Goal: Check status: Check status

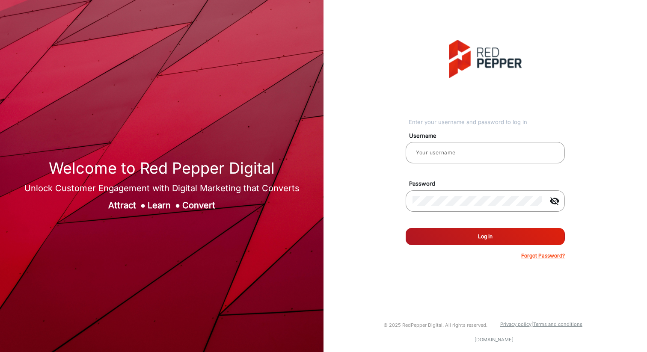
type input "[PERSON_NAME]"
click at [459, 245] on form "Username [PERSON_NAME] Password visibility_off Remember me Log In Forgot Passwo…" at bounding box center [485, 193] width 159 height 133
click at [459, 243] on button "Log In" at bounding box center [485, 236] width 159 height 17
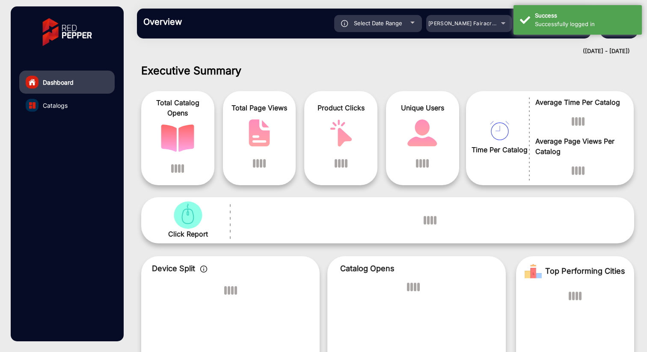
scroll to position [6, 0]
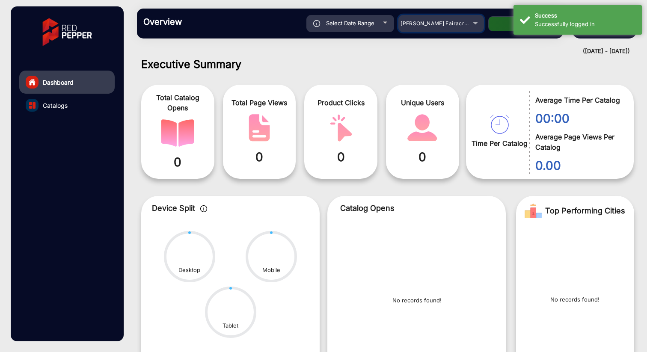
click at [443, 19] on div "[PERSON_NAME] Fairacre Farms" at bounding box center [434, 23] width 68 height 10
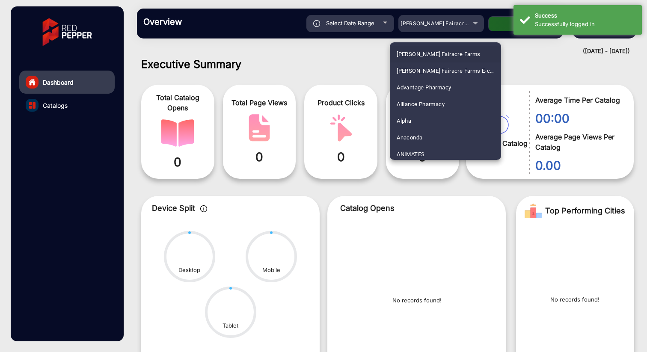
click at [444, 25] on div at bounding box center [323, 176] width 647 height 352
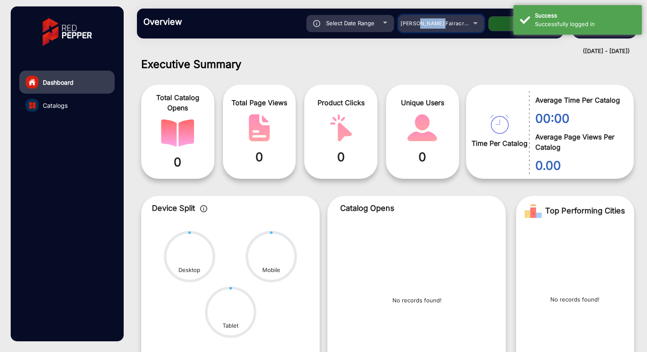
click at [444, 25] on span "[PERSON_NAME] Fairacre Farms" at bounding box center [442, 23] width 85 height 6
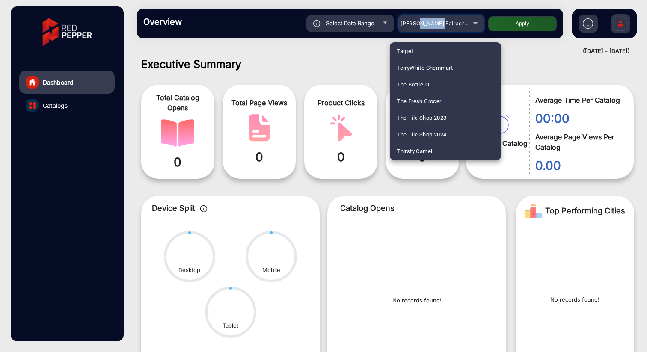
scroll to position [2471, 0]
click at [429, 22] on div at bounding box center [323, 176] width 647 height 352
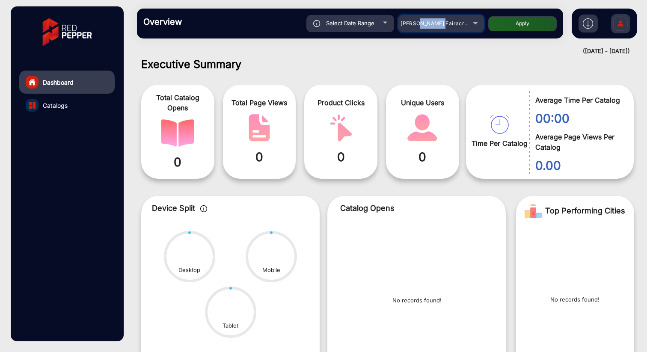
click at [429, 22] on span "[PERSON_NAME] Fairacre Farms" at bounding box center [442, 23] width 85 height 6
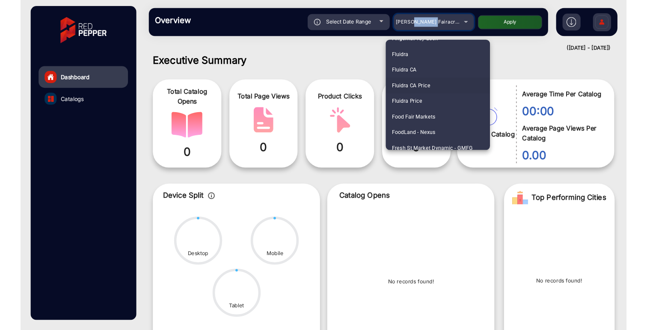
scroll to position [1078, 0]
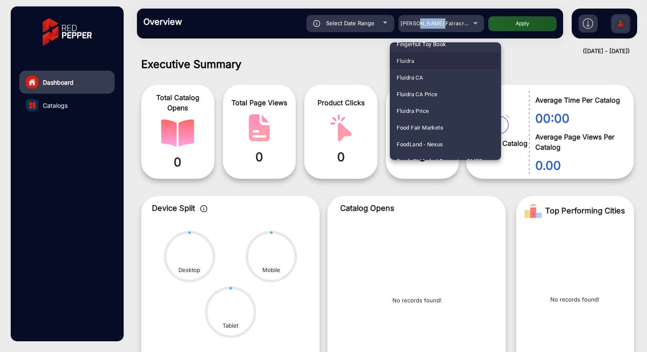
click at [404, 62] on span "Fluidra" at bounding box center [406, 61] width 18 height 17
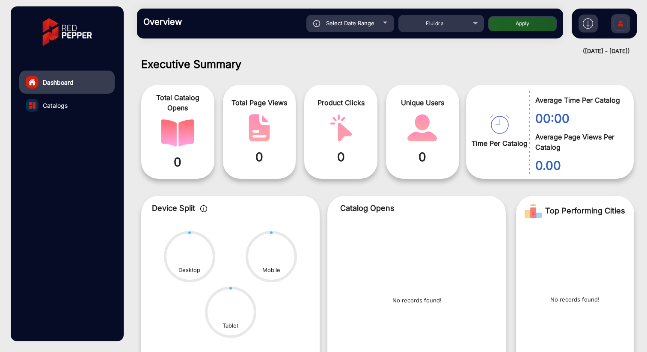
click at [526, 19] on button "Apply" at bounding box center [522, 23] width 68 height 15
type input "[DATE]"
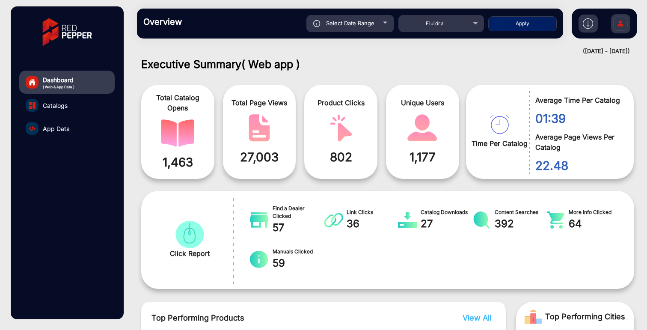
drag, startPoint x: 571, startPoint y: 53, endPoint x: 620, endPoint y: 53, distance: 48.8
click at [620, 53] on div "([DATE] - [DATE])" at bounding box center [378, 51] width 501 height 9
click at [58, 127] on span "App Data" at bounding box center [56, 128] width 27 height 9
click at [57, 127] on span "App Data" at bounding box center [56, 128] width 27 height 9
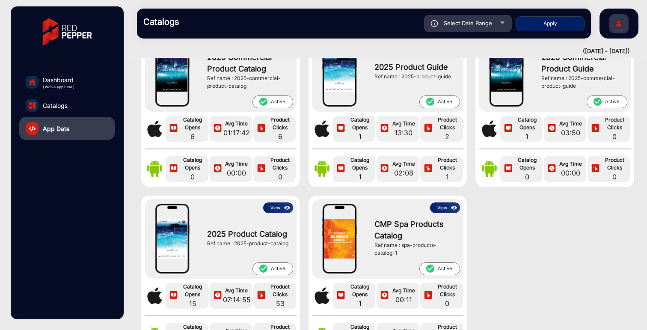
scroll to position [74, 0]
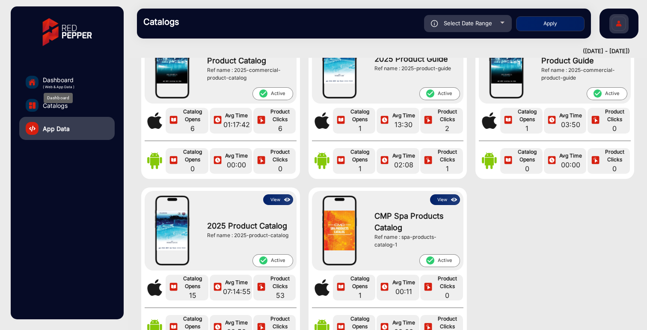
click at [60, 82] on span "Dashboard" at bounding box center [59, 79] width 32 height 9
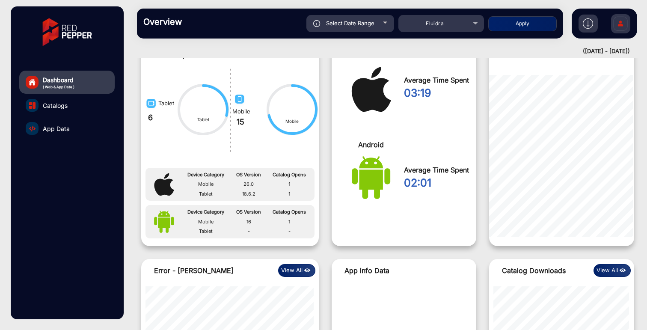
scroll to position [696, 0]
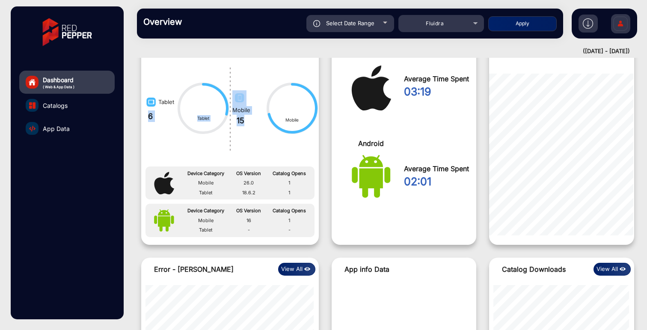
drag, startPoint x: 147, startPoint y: 119, endPoint x: 252, endPoint y: 131, distance: 106.0
click at [252, 131] on div "Tablet 6 Tablet Mobile 15 Mobile" at bounding box center [230, 108] width 178 height 86
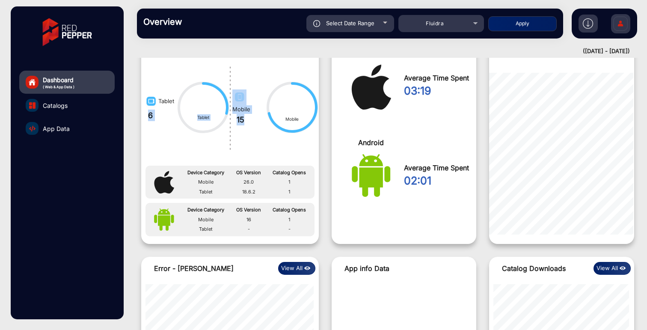
scroll to position [697, 0]
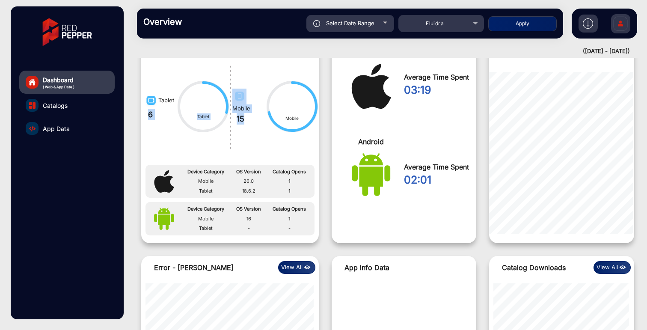
click at [195, 148] on div "Tablet 6 Tablet" at bounding box center [185, 106] width 89 height 86
click at [381, 24] on div "Select Date Range" at bounding box center [350, 23] width 88 height 17
type input "[DATE]"
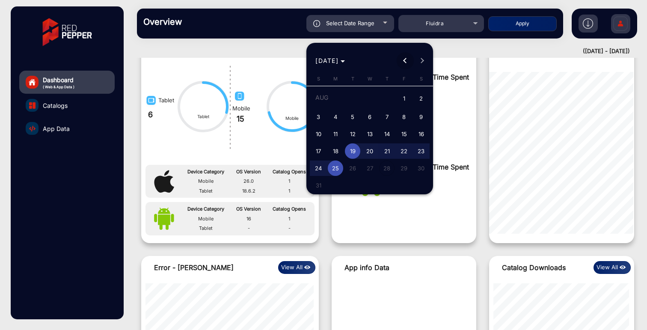
click at [405, 59] on button "Previous month" at bounding box center [405, 60] width 17 height 17
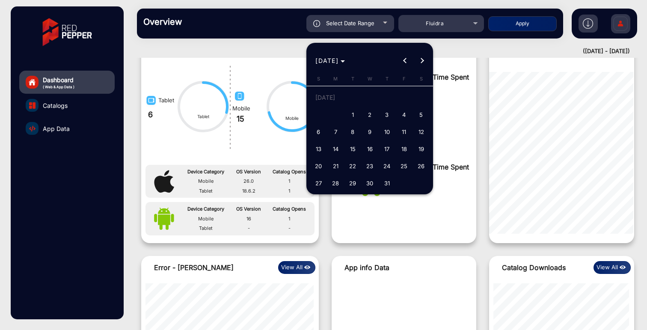
click at [352, 113] on span "1" at bounding box center [352, 114] width 15 height 15
type input "[DATE]"
click at [423, 62] on span "Next month" at bounding box center [422, 60] width 17 height 17
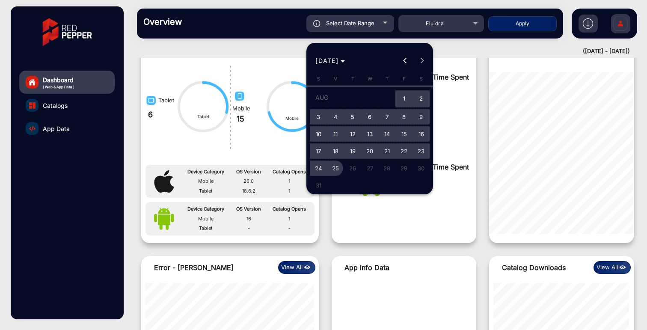
click at [336, 166] on span "25" at bounding box center [335, 167] width 15 height 15
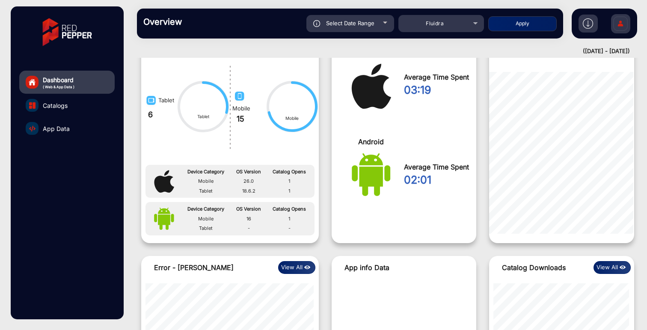
type input "[DATE]"
click at [526, 31] on div "Select Date Range [DATE] [DATE] – [DATE] End date Fluidra Apply" at bounding box center [371, 23] width 372 height 17
click at [526, 27] on button "Apply" at bounding box center [522, 23] width 68 height 15
type input "[DATE]"
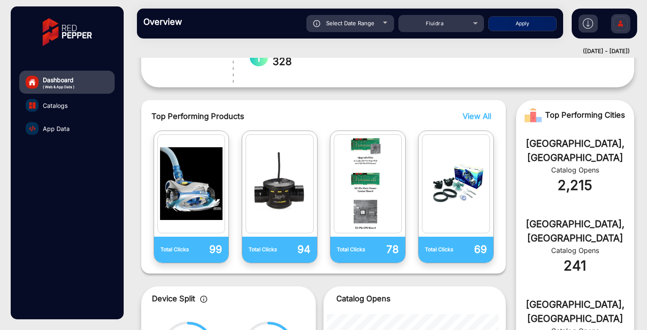
scroll to position [0, 0]
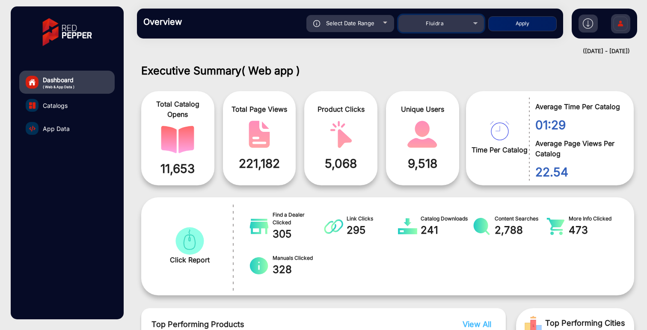
click at [468, 24] on div "Fluidra" at bounding box center [434, 23] width 68 height 10
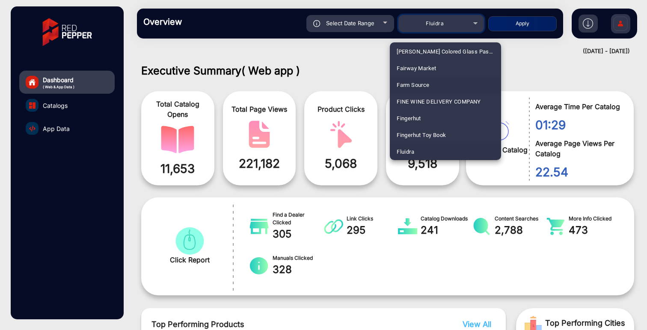
scroll to position [1071, 0]
click at [413, 85] on span "Fluidra CA" at bounding box center [410, 84] width 26 height 17
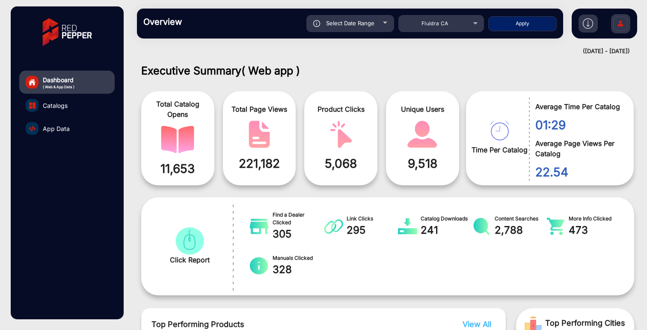
click at [518, 25] on button "Apply" at bounding box center [522, 23] width 68 height 15
type input "[DATE]"
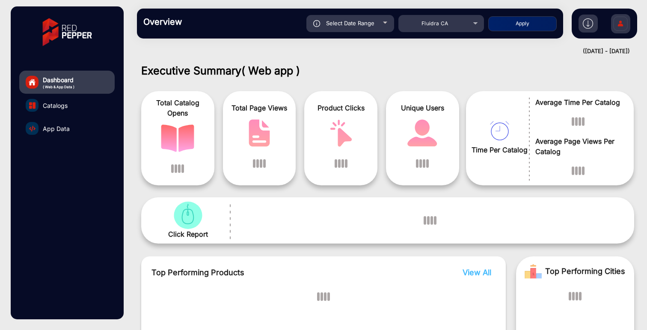
scroll to position [6, 0]
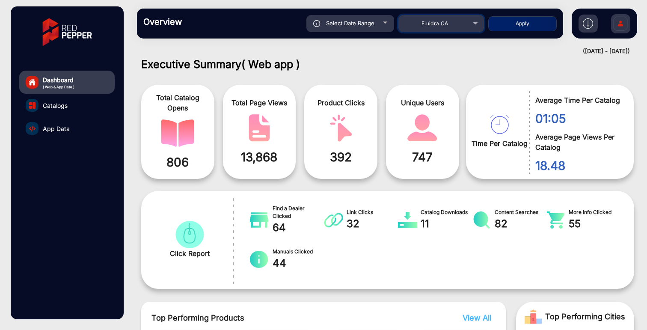
click at [444, 25] on span "Fluidra CA" at bounding box center [434, 23] width 27 height 6
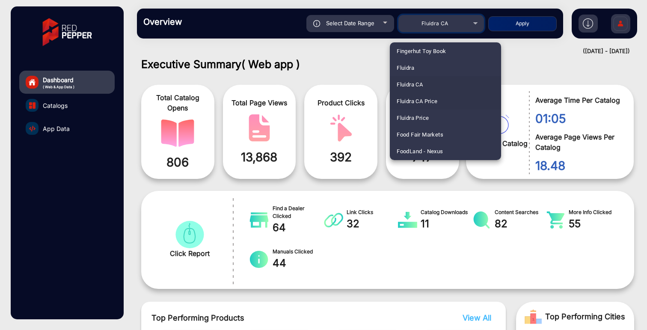
scroll to position [1070, 0]
click at [421, 101] on span "Fluidra CA Price" at bounding box center [417, 101] width 41 height 17
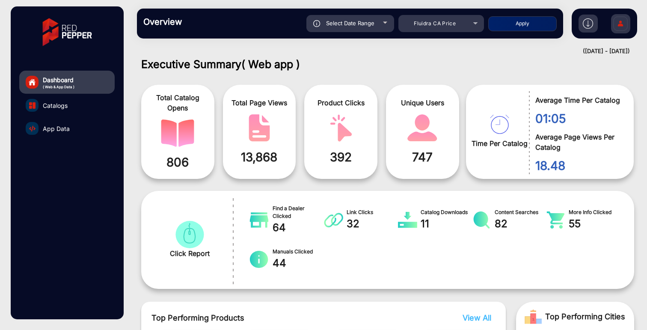
click at [522, 23] on button "Apply" at bounding box center [522, 23] width 68 height 15
type input "[DATE]"
click at [462, 25] on div "Fluidra CA Price" at bounding box center [434, 23] width 68 height 10
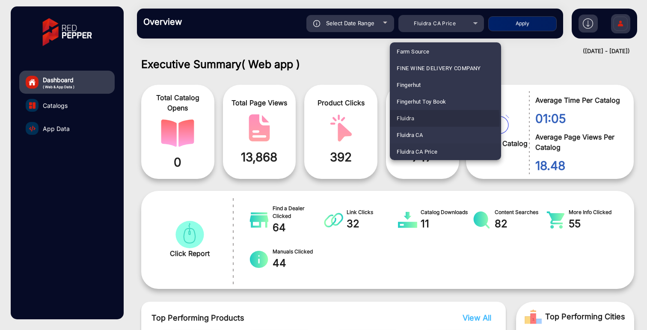
click at [412, 120] on span "Fluidra" at bounding box center [406, 118] width 18 height 17
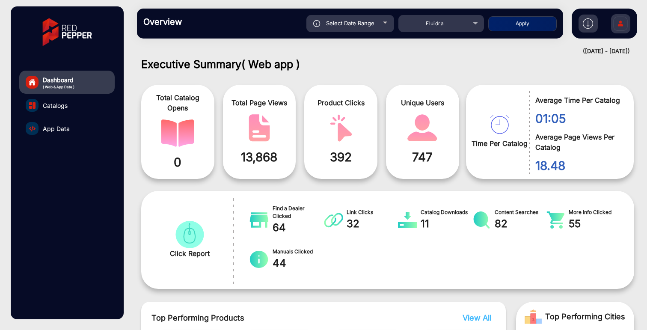
click at [509, 20] on button "Apply" at bounding box center [522, 23] width 68 height 15
type input "[DATE]"
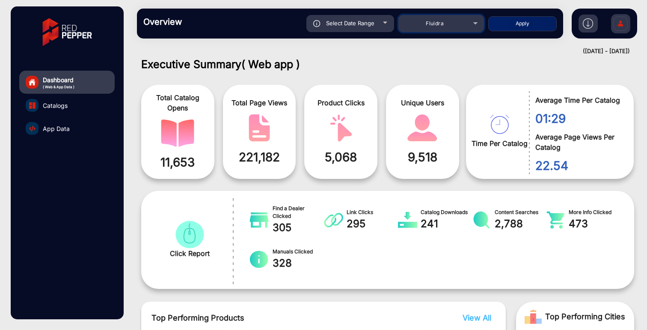
click at [459, 26] on div "Fluidra" at bounding box center [434, 23] width 68 height 10
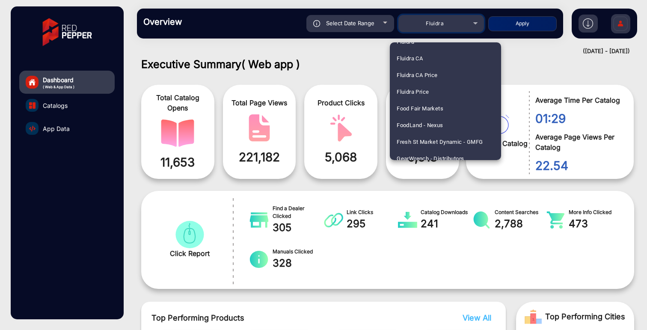
scroll to position [1100, 0]
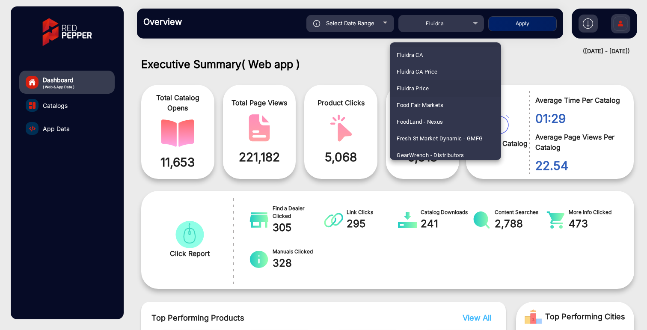
click at [424, 91] on span "Fluidra Price" at bounding box center [413, 88] width 32 height 17
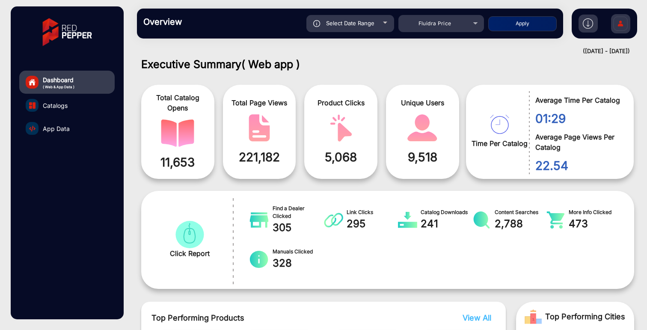
click at [520, 22] on button "Apply" at bounding box center [522, 23] width 68 height 15
type input "[DATE]"
